Goal: Contribute content: Add original content to the website for others to see

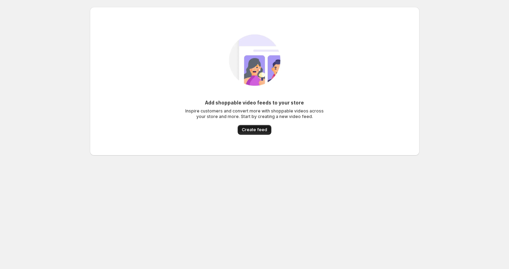
click at [258, 126] on button "Create feed" at bounding box center [255, 130] width 34 height 10
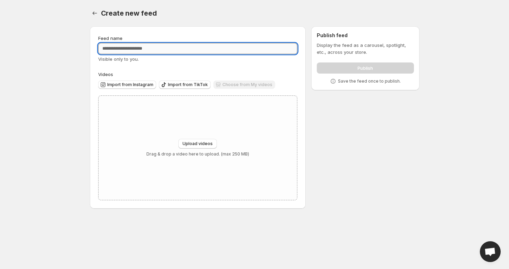
click at [195, 47] on input "Feed name" at bounding box center [198, 48] width 200 height 11
type input "****"
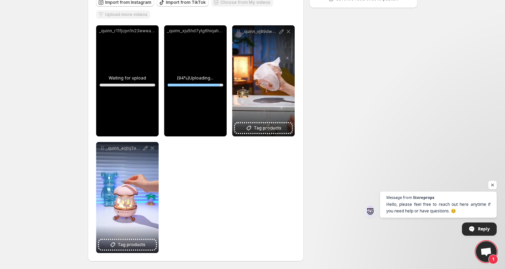
scroll to position [83, 0]
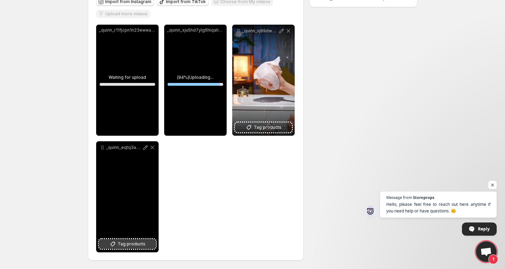
click at [122, 240] on span "Tag products" at bounding box center [132, 243] width 28 height 7
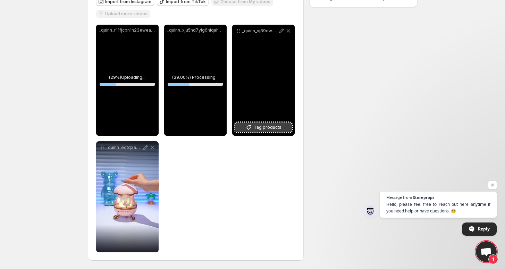
click at [267, 125] on span "Tag products" at bounding box center [268, 127] width 28 height 7
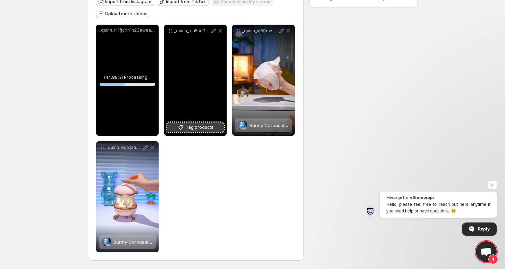
click at [196, 127] on span "Tag products" at bounding box center [200, 127] width 28 height 7
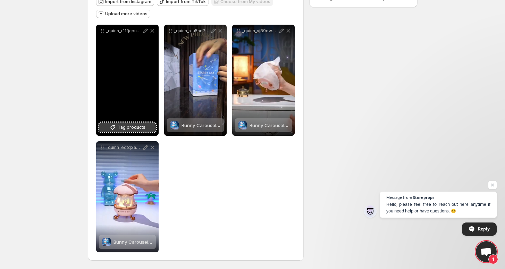
click at [135, 128] on span "Tag products" at bounding box center [132, 127] width 28 height 7
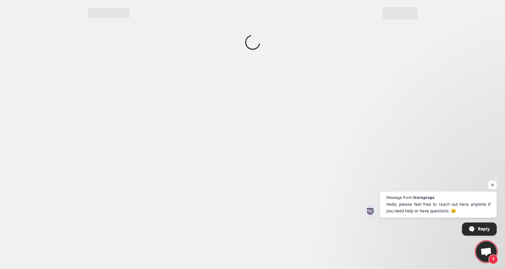
scroll to position [0, 0]
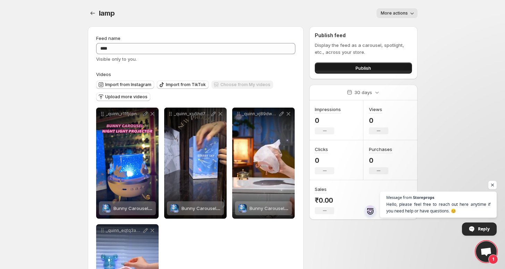
click at [355, 71] on button "Publish" at bounding box center [363, 67] width 97 height 11
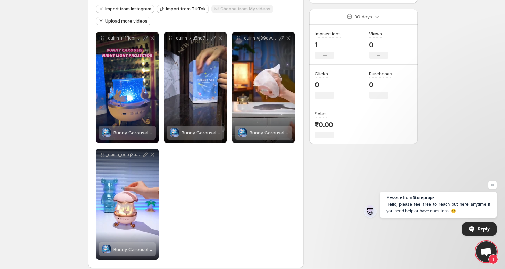
scroll to position [83, 0]
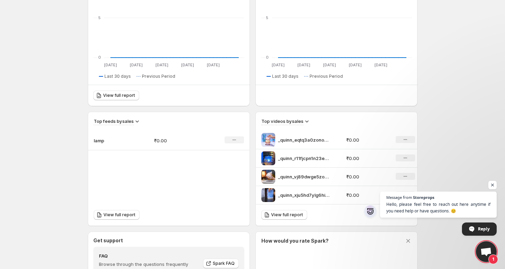
scroll to position [152, 0]
